Goal: Task Accomplishment & Management: Complete application form

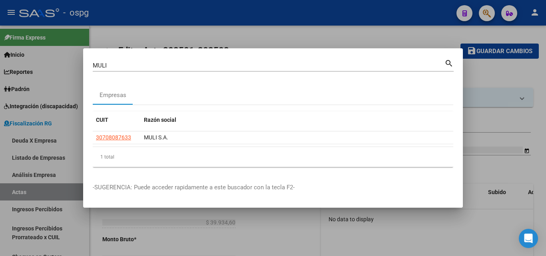
scroll to position [4, 0]
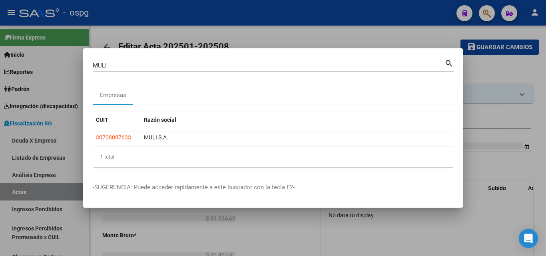
click at [499, 72] on div at bounding box center [273, 128] width 546 height 256
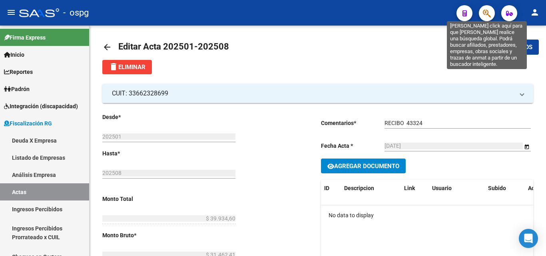
click at [486, 14] on icon "button" at bounding box center [487, 13] width 8 height 9
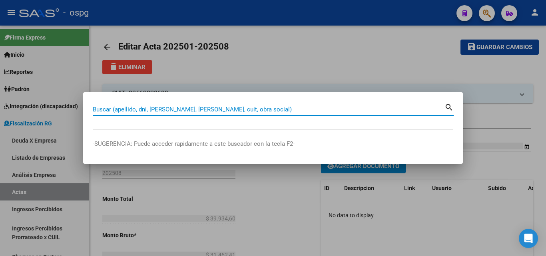
click at [201, 110] on input "Buscar (apellido, dni, [PERSON_NAME], [PERSON_NAME], cuit, obra social)" at bounding box center [269, 109] width 352 height 7
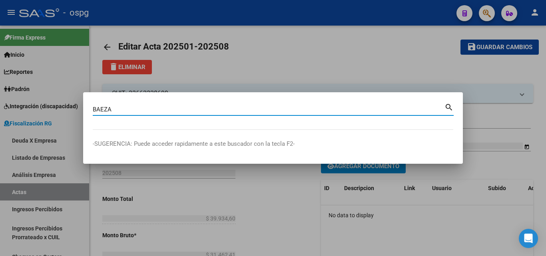
type input "BAEZA"
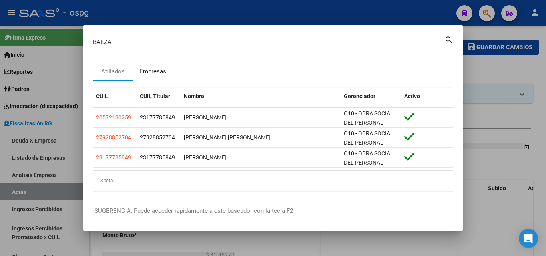
click at [155, 74] on div "Empresas" at bounding box center [153, 71] width 27 height 9
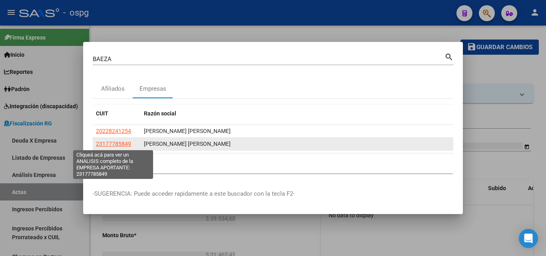
click at [124, 143] on span "23177785849" at bounding box center [113, 144] width 35 height 6
type textarea "23177785849"
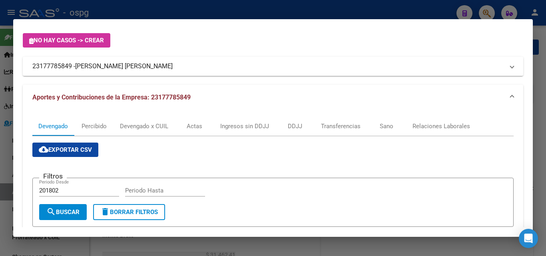
scroll to position [38, 0]
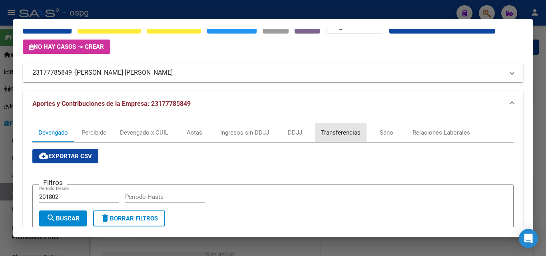
click at [348, 133] on div "Transferencias" at bounding box center [341, 132] width 40 height 9
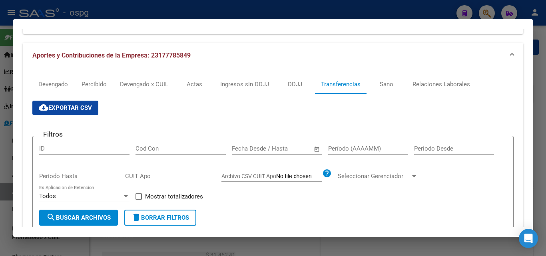
scroll to position [80, 0]
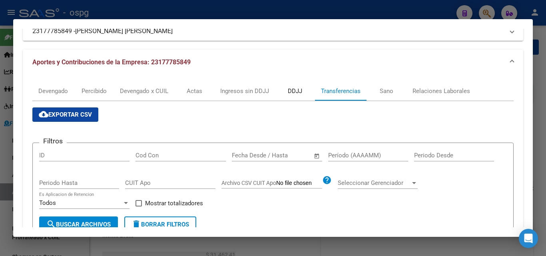
click at [294, 87] on div "DDJJ" at bounding box center [295, 91] width 14 height 9
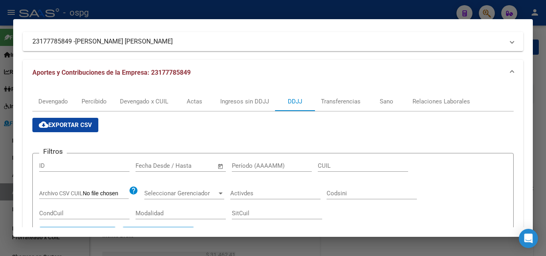
scroll to position [15, 0]
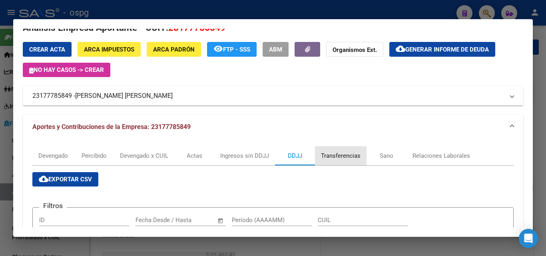
click at [349, 158] on div "Transferencias" at bounding box center [341, 156] width 40 height 9
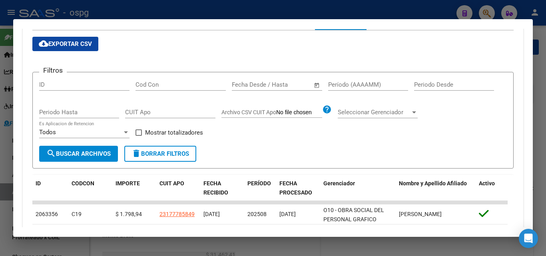
scroll to position [111, 0]
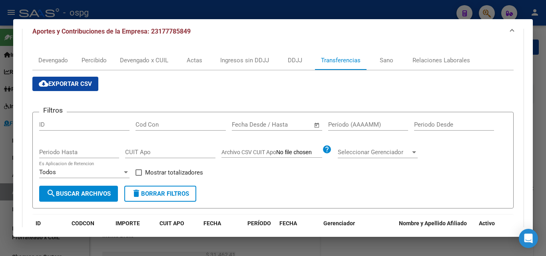
click at [350, 125] on input "Período (AAAAMM)" at bounding box center [368, 124] width 80 height 7
type input "202505"
drag, startPoint x: 142, startPoint y: 175, endPoint x: 119, endPoint y: 178, distance: 22.9
click at [138, 175] on span at bounding box center [139, 173] width 6 height 6
click at [138, 176] on input "Mostrar totalizadores" at bounding box center [138, 176] width 0 height 0
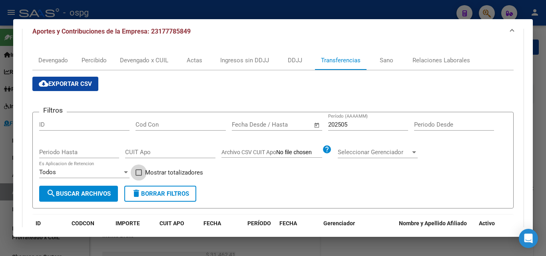
checkbox input "true"
click at [108, 190] on button "search Buscar Archivos" at bounding box center [78, 194] width 79 height 16
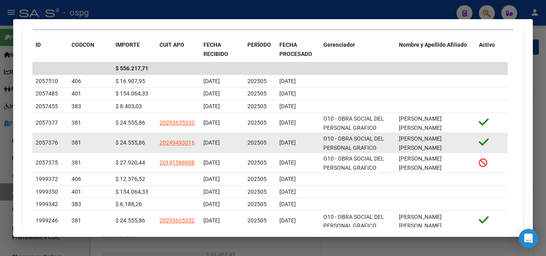
scroll to position [311, 0]
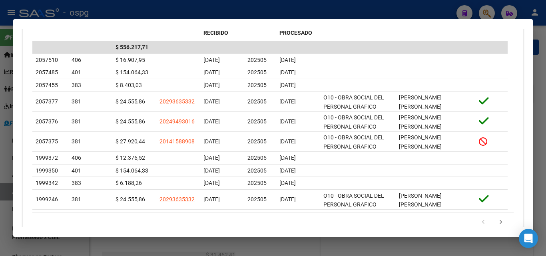
click at [0, 182] on div at bounding box center [273, 128] width 546 height 256
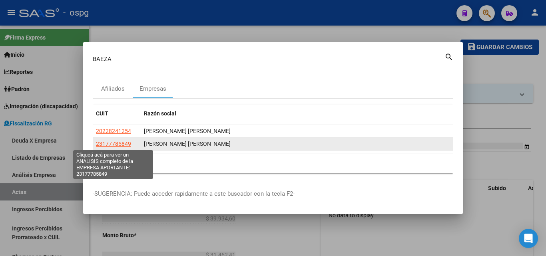
click at [113, 142] on span "23177785849" at bounding box center [113, 144] width 35 height 6
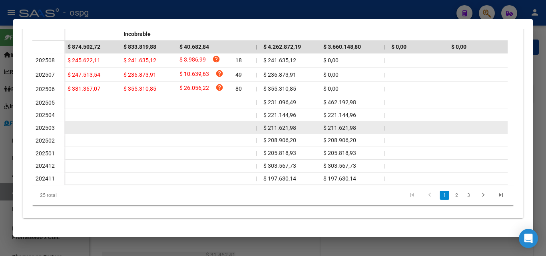
scroll to position [38, 0]
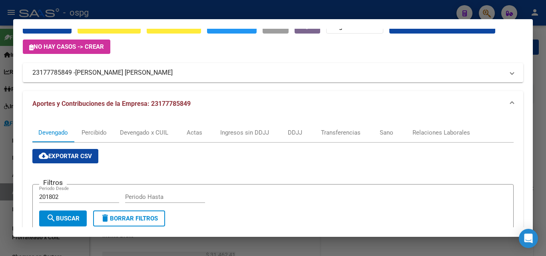
drag, startPoint x: 0, startPoint y: 204, endPoint x: 33, endPoint y: 43, distance: 164.6
click at [0, 203] on div at bounding box center [273, 128] width 546 height 256
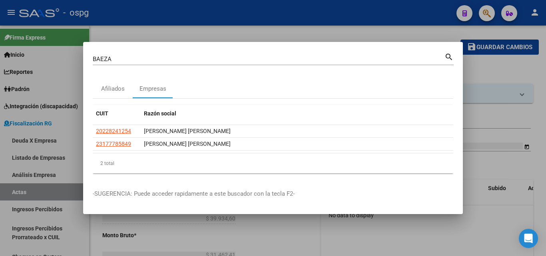
click at [396, 31] on div at bounding box center [273, 128] width 546 height 256
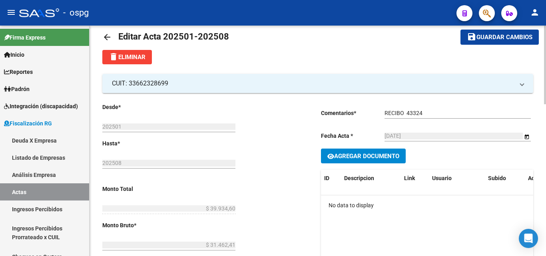
scroll to position [4, 0]
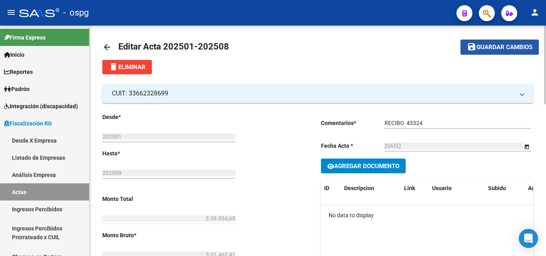
click at [510, 50] on span "Guardar cambios" at bounding box center [505, 47] width 56 height 7
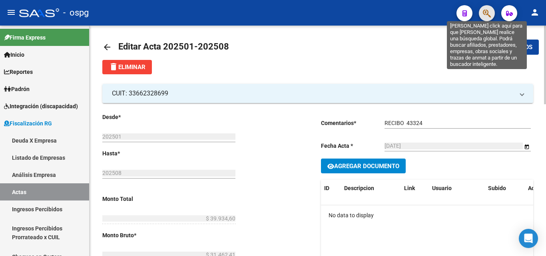
click at [489, 13] on icon "button" at bounding box center [487, 13] width 8 height 9
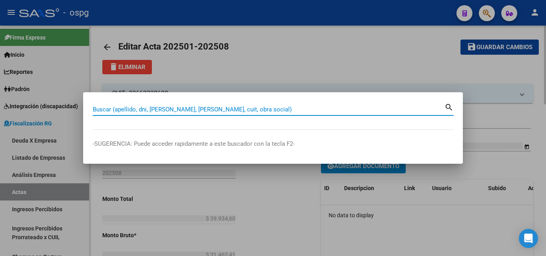
click at [143, 110] on input "Buscar (apellido, dni, [PERSON_NAME], [PERSON_NAME], cuit, obra social)" at bounding box center [269, 109] width 352 height 7
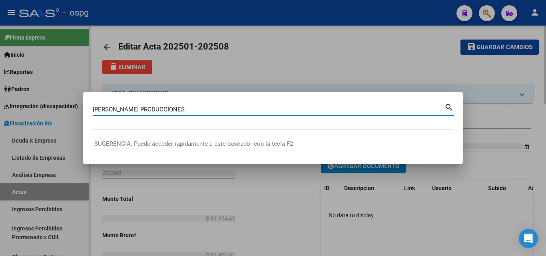
type input "[PERSON_NAME] PRODUCCIONES"
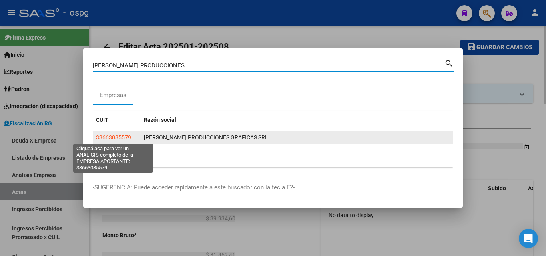
click at [121, 138] on span "33663085579" at bounding box center [113, 137] width 35 height 6
type textarea "33663085579"
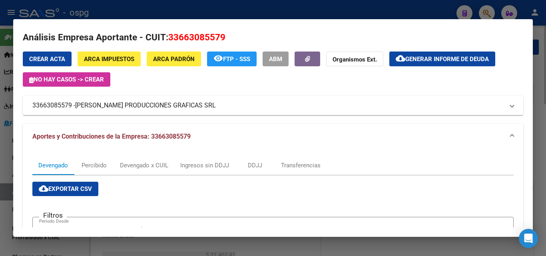
scroll to position [0, 0]
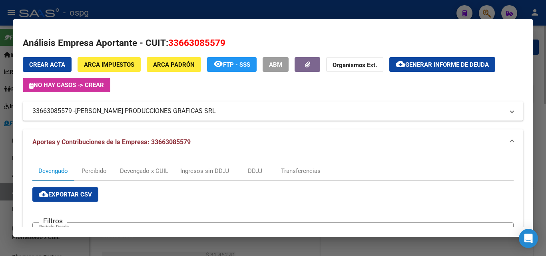
click at [543, 62] on div at bounding box center [273, 128] width 546 height 256
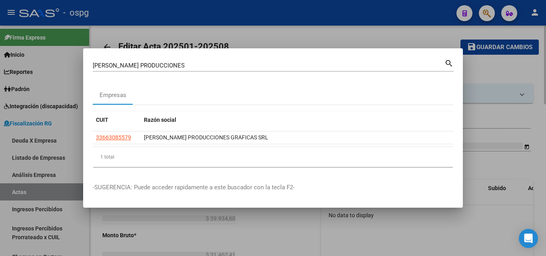
click at [543, 62] on div at bounding box center [273, 128] width 546 height 256
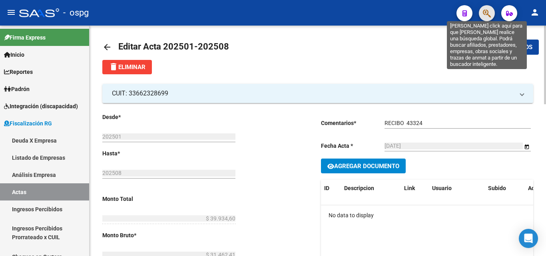
click at [486, 11] on icon "button" at bounding box center [487, 13] width 8 height 9
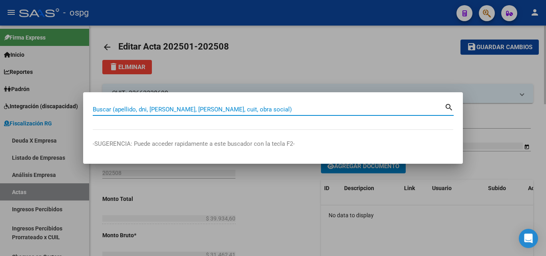
click at [146, 108] on input "Buscar (apellido, dni, [PERSON_NAME], [PERSON_NAME], cuit, obra social)" at bounding box center [269, 109] width 352 height 7
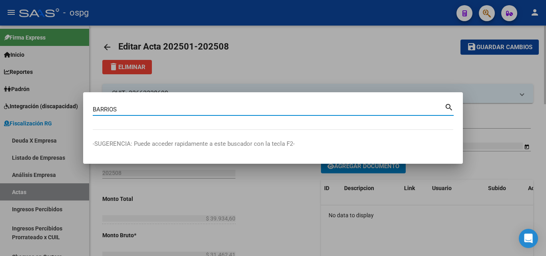
type input "BARRIOS"
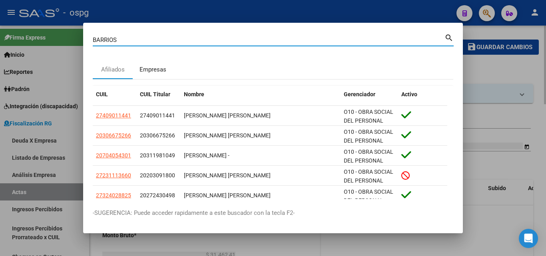
click at [155, 71] on div "Empresas" at bounding box center [153, 69] width 27 height 9
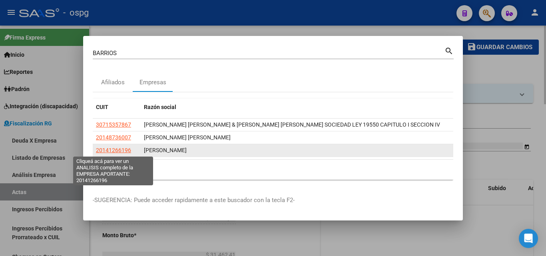
click at [114, 150] on span "20141266196" at bounding box center [113, 150] width 35 height 6
type textarea "20141266196"
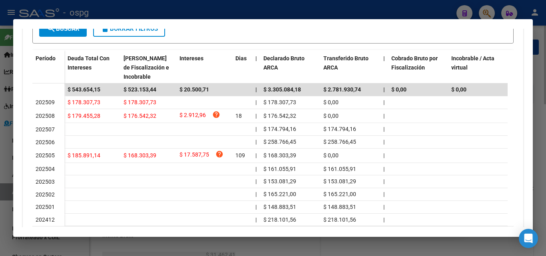
scroll to position [240, 0]
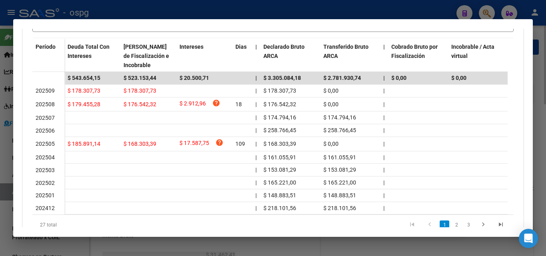
click at [540, 73] on div at bounding box center [273, 128] width 546 height 256
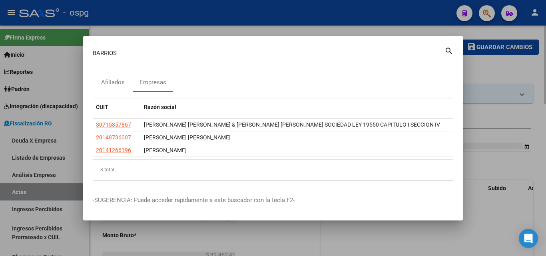
click at [518, 72] on div at bounding box center [273, 128] width 546 height 256
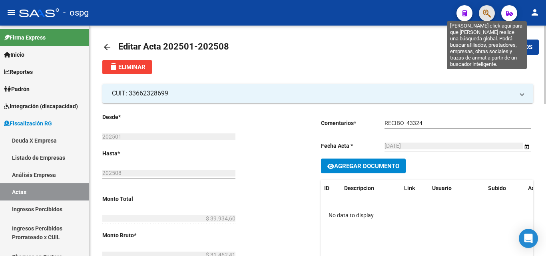
click at [484, 18] on icon "button" at bounding box center [487, 13] width 8 height 9
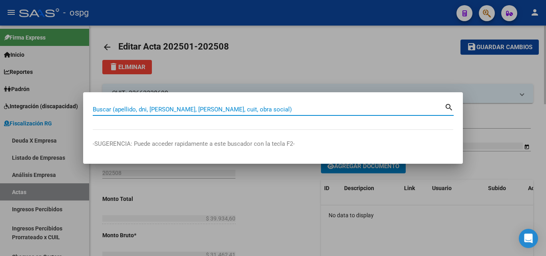
click at [150, 110] on input "Buscar (apellido, dni, [PERSON_NAME], [PERSON_NAME], cuit, obra social)" at bounding box center [269, 109] width 352 height 7
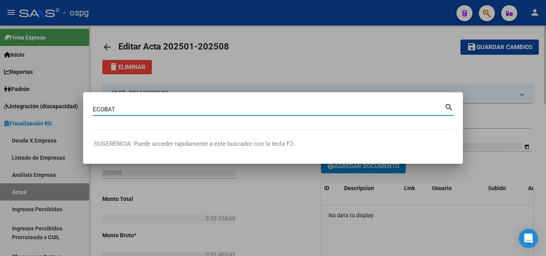
type input "ECOBAT"
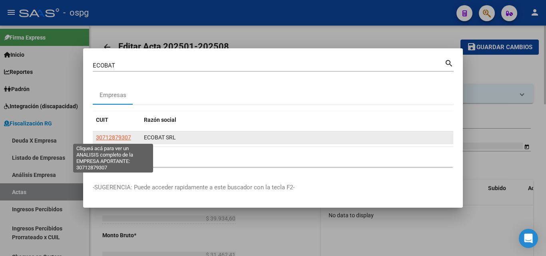
click at [120, 135] on span "30712879307" at bounding box center [113, 137] width 35 height 6
type textarea "30712879307"
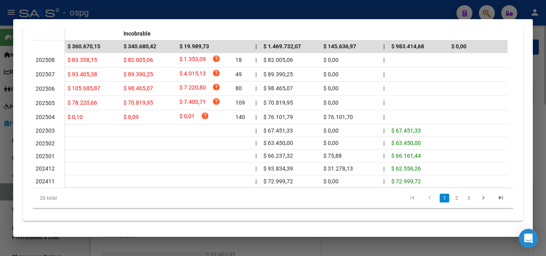
scroll to position [280, 0]
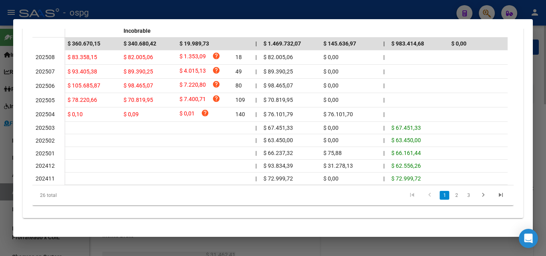
click at [541, 89] on div at bounding box center [273, 128] width 546 height 256
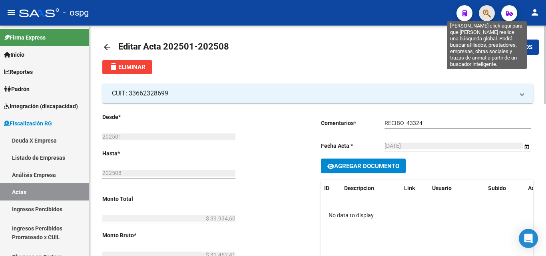
click at [490, 12] on icon "button" at bounding box center [487, 13] width 8 height 9
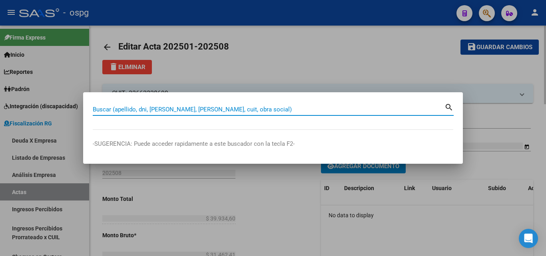
click at [169, 110] on input "Buscar (apellido, dni, [PERSON_NAME], [PERSON_NAME], cuit, obra social)" at bounding box center [269, 109] width 352 height 7
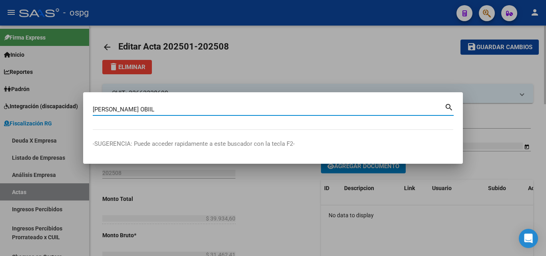
type input "[PERSON_NAME] OBIIL"
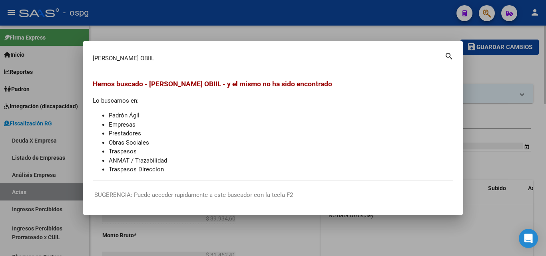
click at [499, 117] on div at bounding box center [273, 128] width 546 height 256
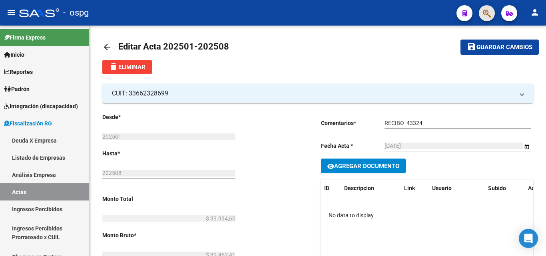
click at [482, 8] on button "button" at bounding box center [487, 13] width 16 height 16
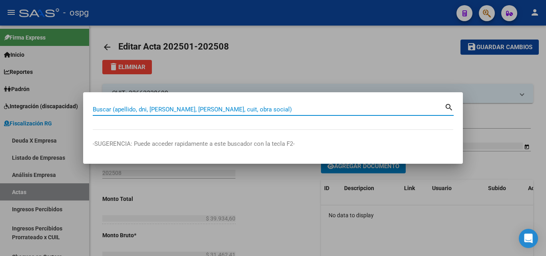
click at [138, 110] on input "Buscar (apellido, dni, [PERSON_NAME], [PERSON_NAME], cuit, obra social)" at bounding box center [269, 109] width 352 height 7
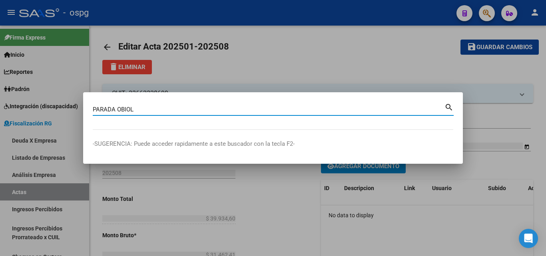
type input "PARADA OBIOL"
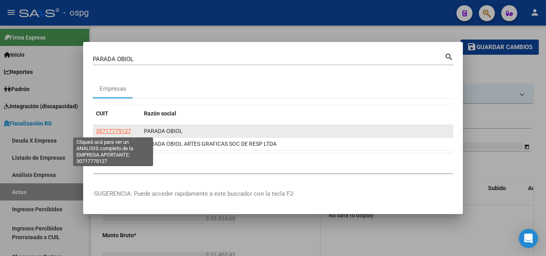
click at [112, 133] on span "30717775127" at bounding box center [113, 131] width 35 height 6
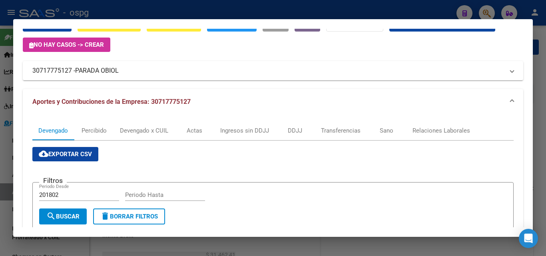
scroll to position [40, 0]
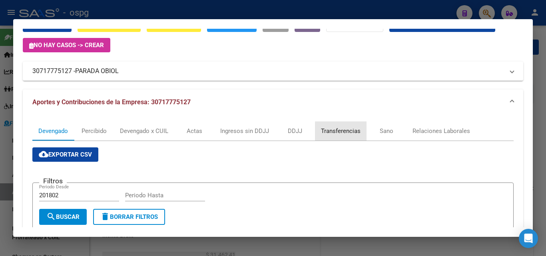
click at [353, 130] on div "Transferencias" at bounding box center [341, 131] width 40 height 9
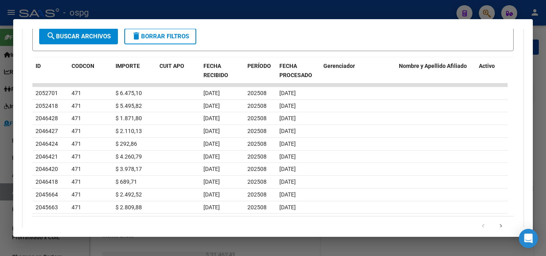
scroll to position [280, 0]
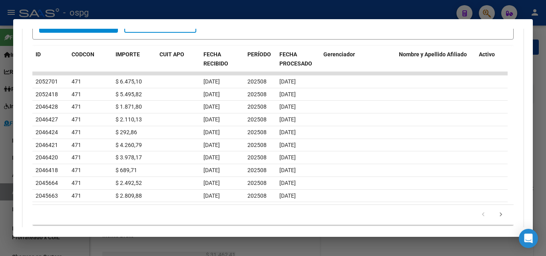
click at [0, 171] on div at bounding box center [273, 128] width 546 height 256
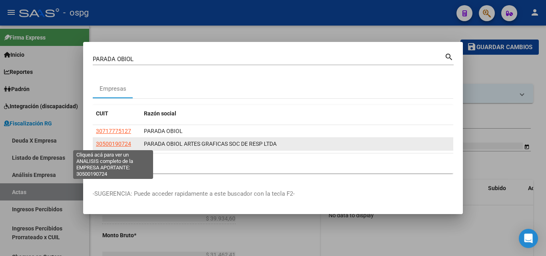
click at [120, 143] on span "30500190724" at bounding box center [113, 144] width 35 height 6
type textarea "30500190724"
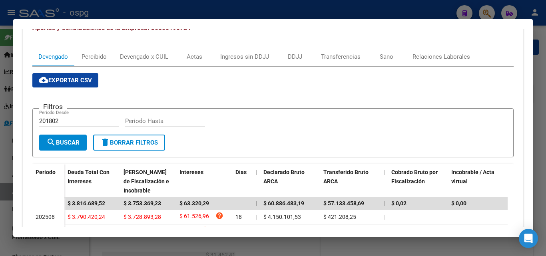
scroll to position [80, 0]
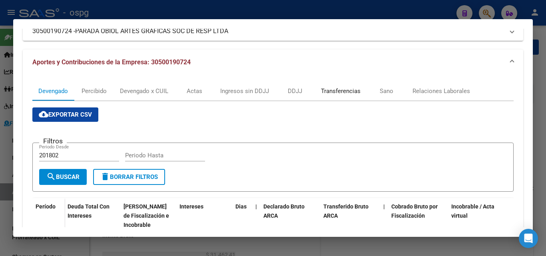
click at [343, 91] on div "Transferencias" at bounding box center [341, 91] width 40 height 9
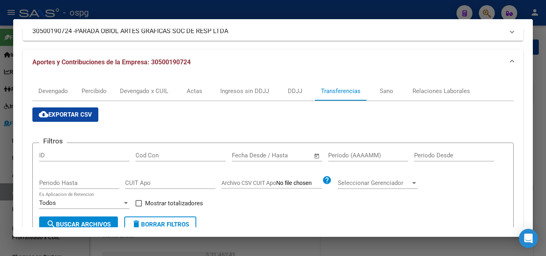
scroll to position [200, 0]
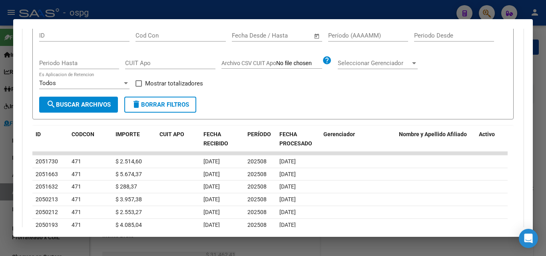
click at [1, 147] on div at bounding box center [273, 128] width 546 height 256
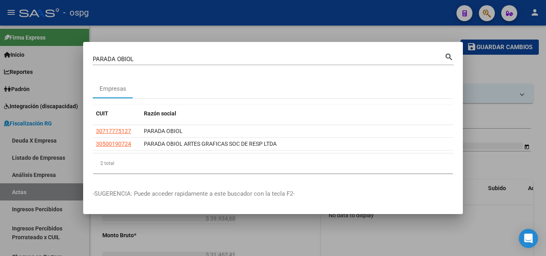
click at [1, 147] on div at bounding box center [273, 128] width 546 height 256
